Goal: Communication & Community: Answer question/provide support

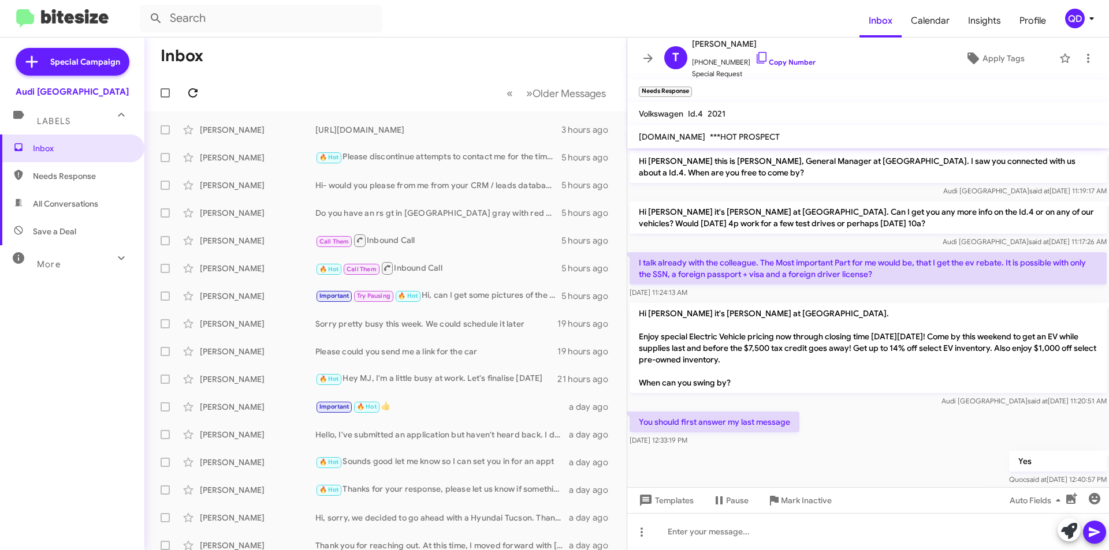
scroll to position [378, 0]
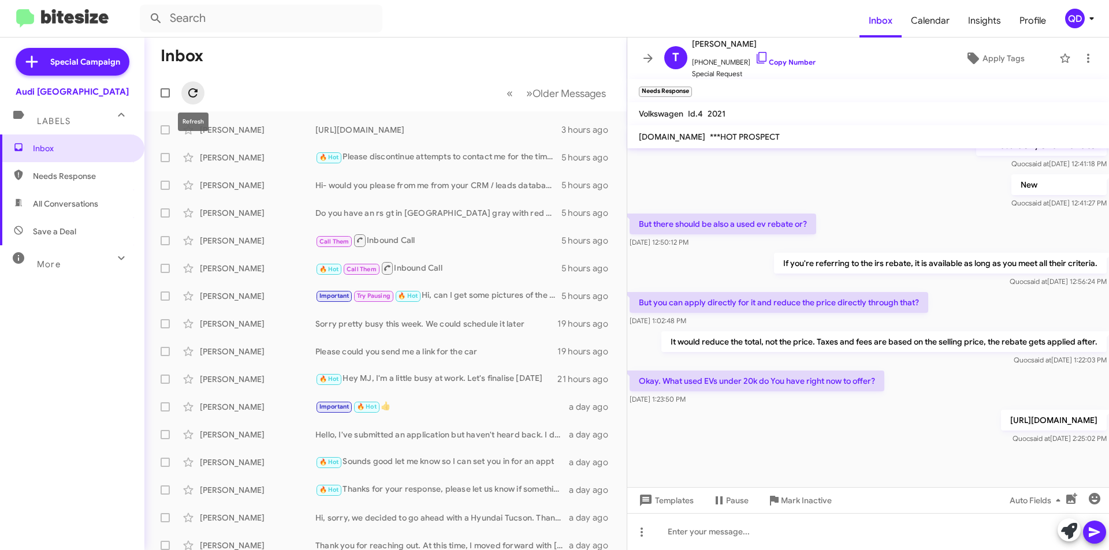
click at [196, 89] on icon at bounding box center [193, 93] width 14 height 14
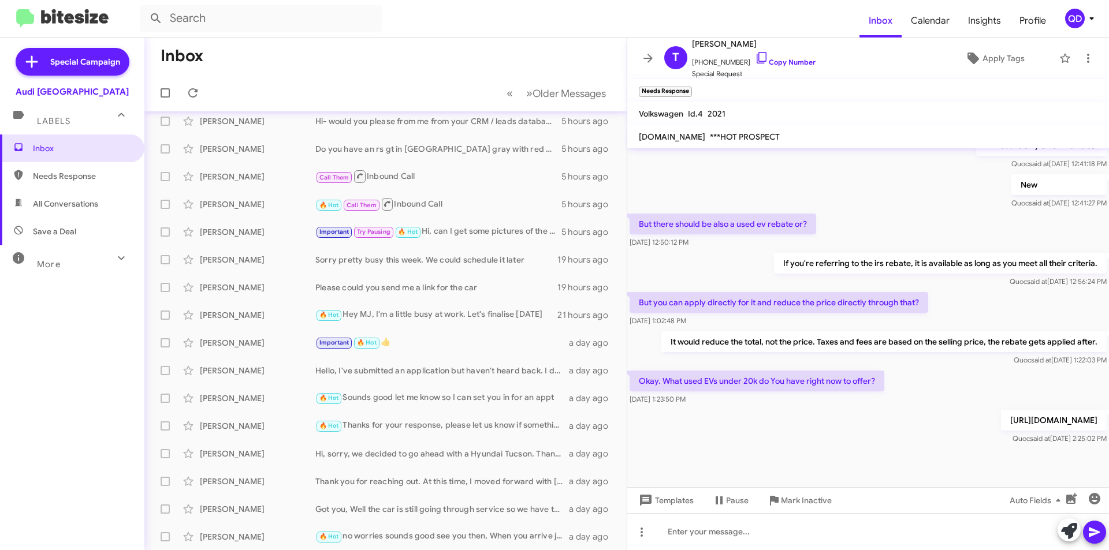
scroll to position [0, 0]
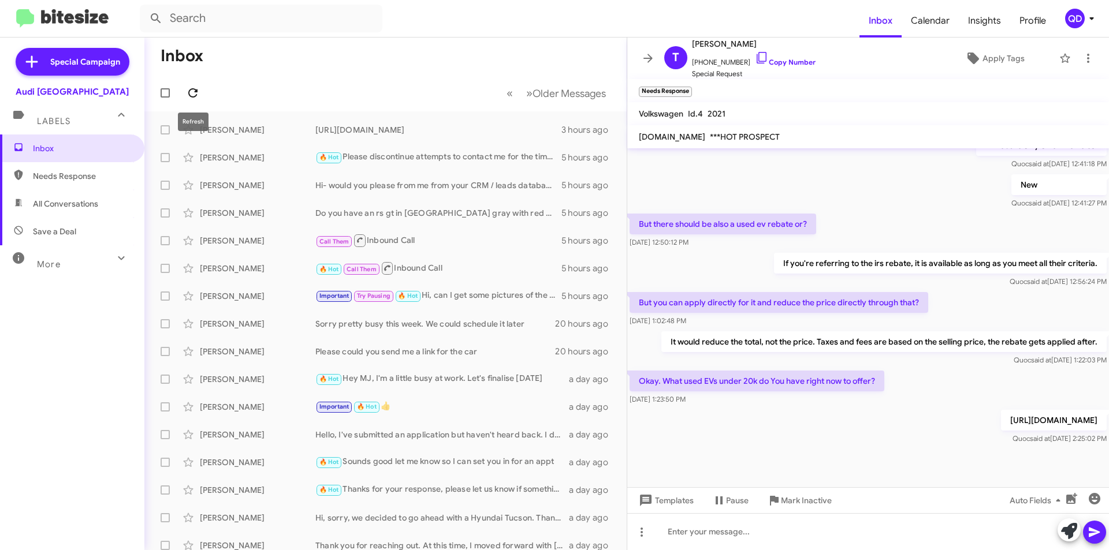
click at [193, 91] on icon at bounding box center [193, 93] width 14 height 14
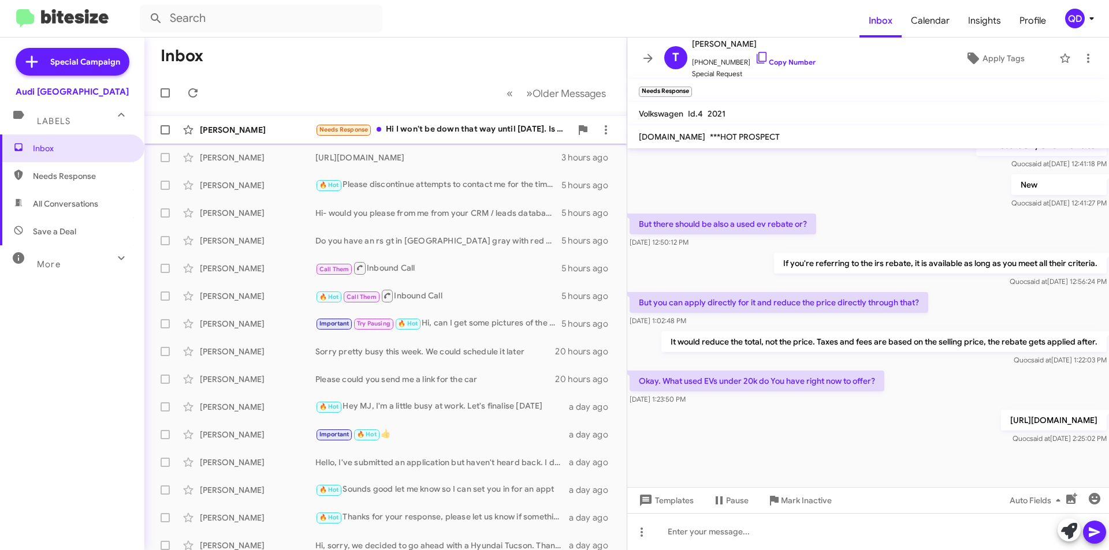
click at [449, 130] on div "Needs Response Hi I won't be down that way until [DATE]. Is the car I'm interes…" at bounding box center [443, 129] width 256 height 13
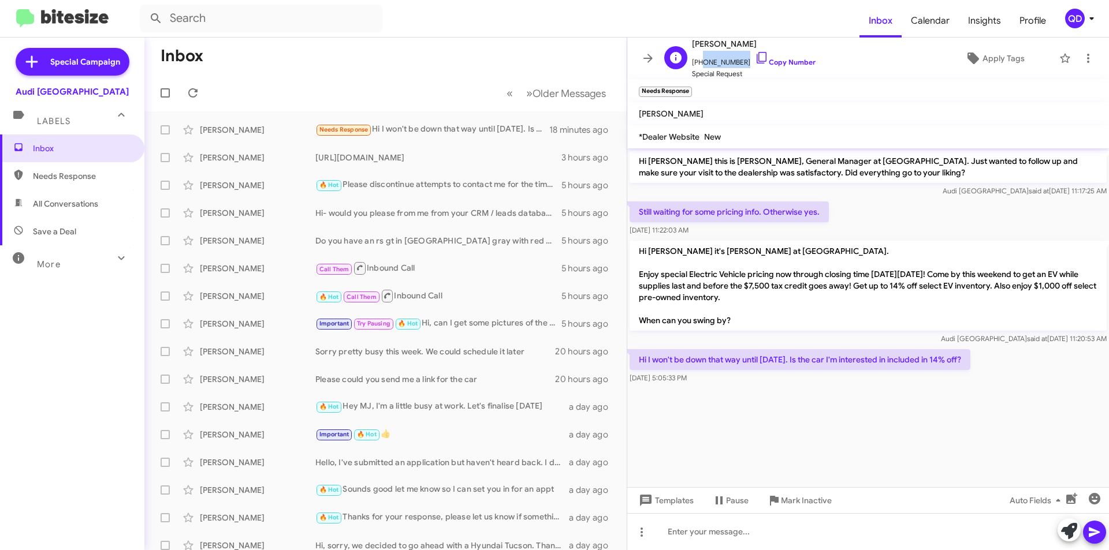
drag, startPoint x: 736, startPoint y: 62, endPoint x: 697, endPoint y: 65, distance: 38.8
click at [697, 65] on span "[PHONE_NUMBER] Copy Number" at bounding box center [754, 59] width 124 height 17
copy span "4153175214"
click at [441, 156] on div "[URL][DOMAIN_NAME]" at bounding box center [443, 158] width 256 height 12
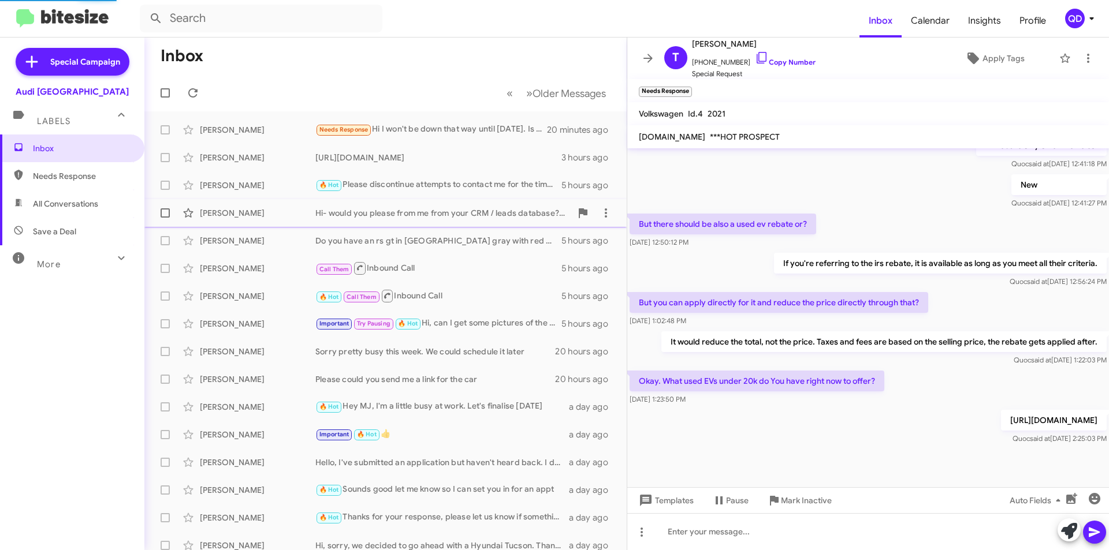
scroll to position [355, 0]
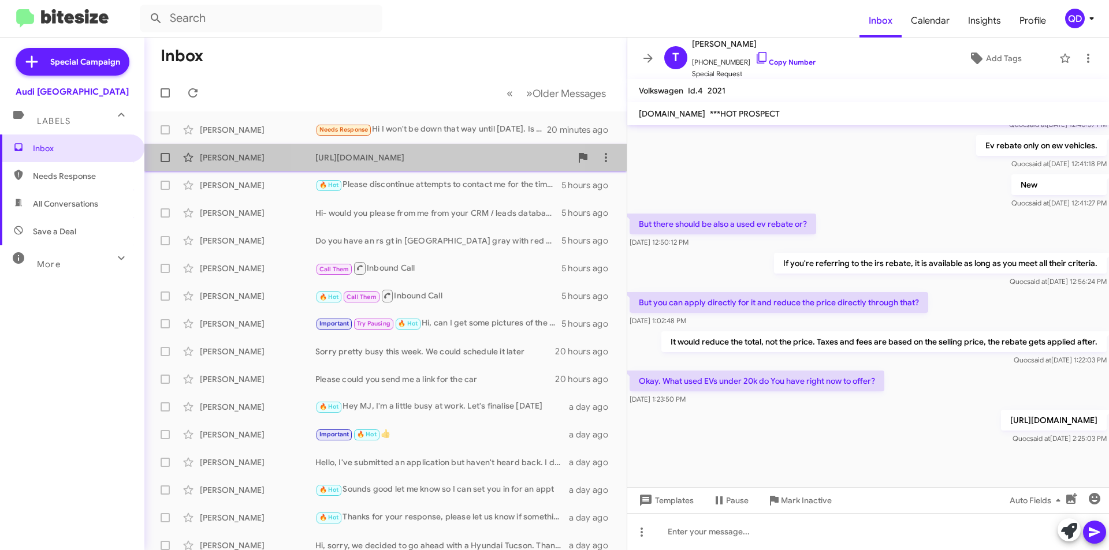
click at [387, 161] on div "[URL][DOMAIN_NAME]" at bounding box center [443, 158] width 256 height 12
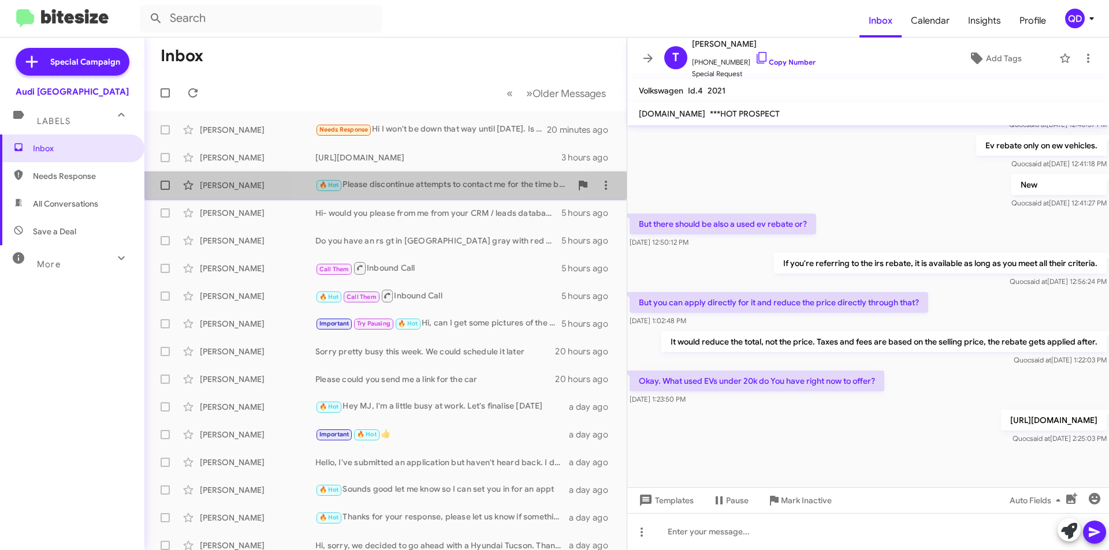
click at [418, 182] on div "🔥 Hot Please discontinue attempts to contact me for the time being. We are hold…" at bounding box center [443, 184] width 256 height 13
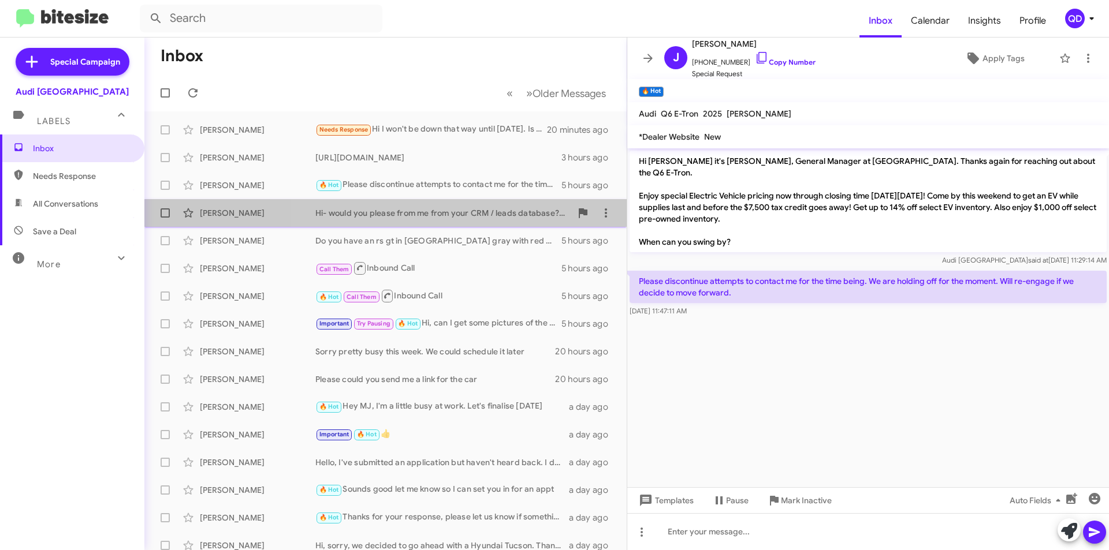
click at [464, 218] on div "Hi- would you please from me from your CRM / leads database? Thank you." at bounding box center [443, 213] width 256 height 12
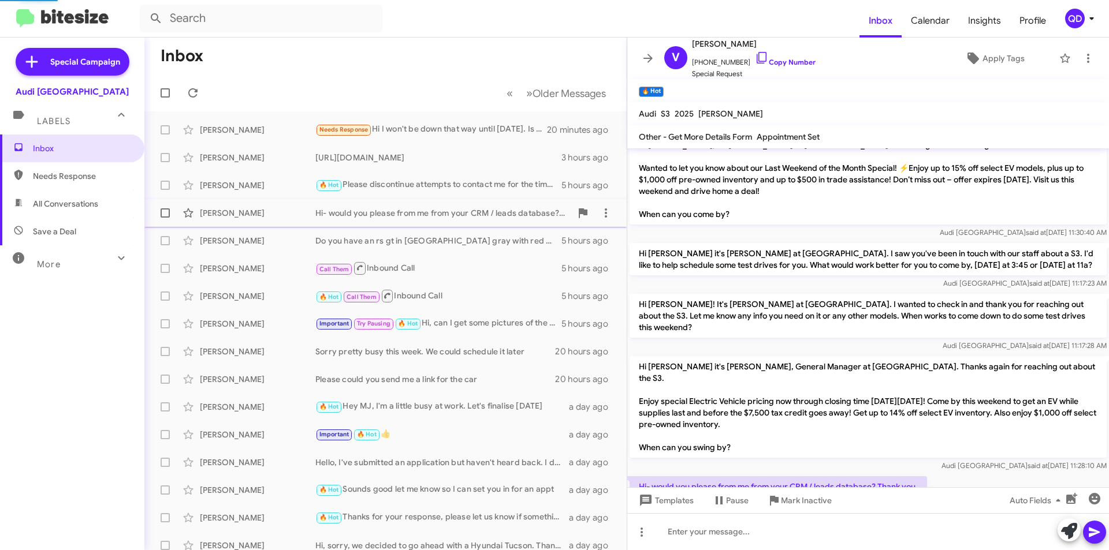
scroll to position [494, 0]
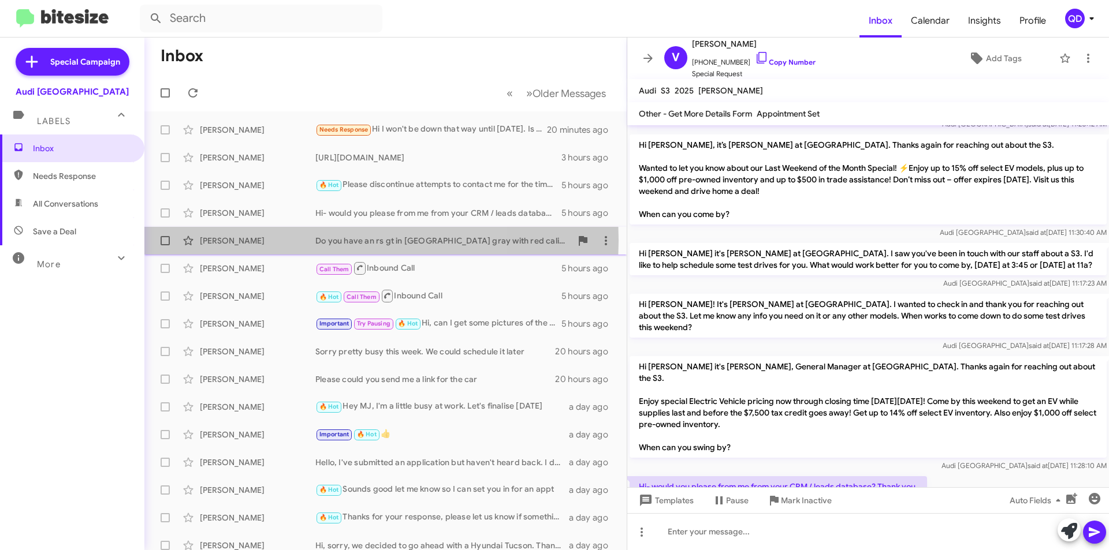
click at [269, 240] on div "[PERSON_NAME]" at bounding box center [257, 241] width 115 height 12
